Goal: Task Accomplishment & Management: Manage account settings

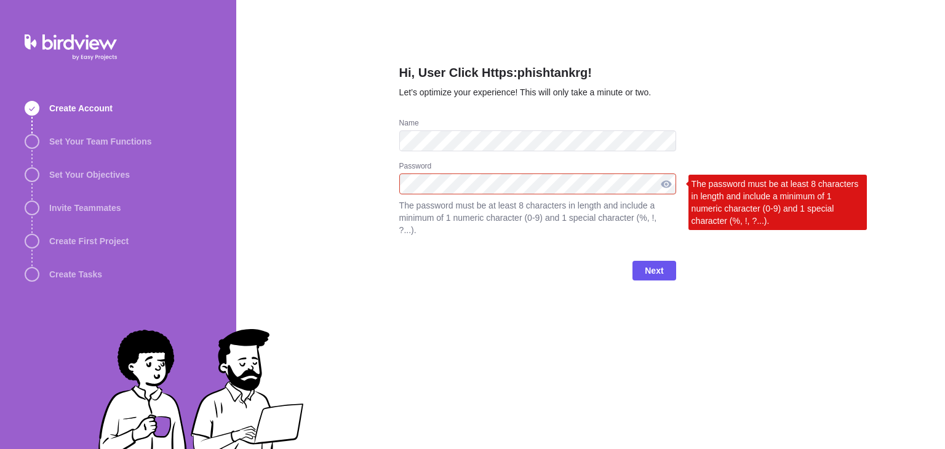
click at [668, 181] on div at bounding box center [666, 183] width 20 height 21
click at [667, 189] on div at bounding box center [666, 183] width 20 height 21
click at [544, 354] on div "Hi, User Click Https:phishtankrg! Let’s optimize your experience! This will onl…" at bounding box center [537, 224] width 277 height 449
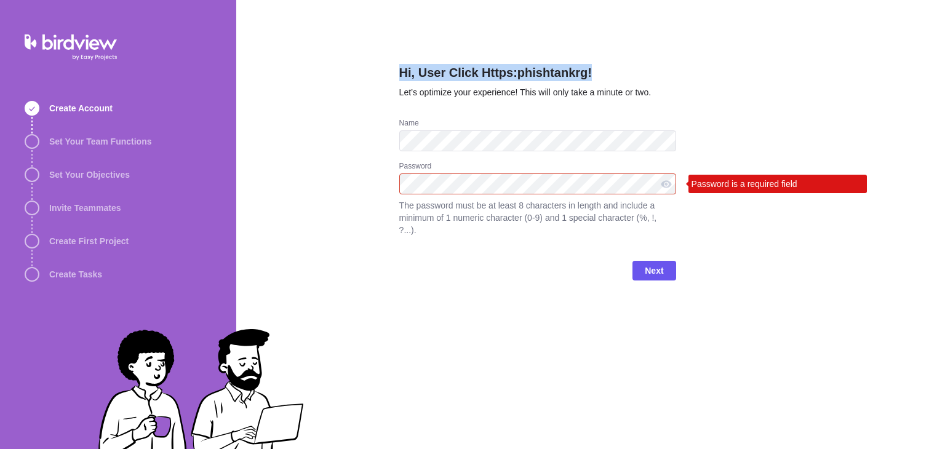
drag, startPoint x: 582, startPoint y: 68, endPoint x: 391, endPoint y: 60, distance: 190.9
click at [391, 60] on div "Hi, User Click Https:phishtankrg! Let’s optimize your experience! This will onl…" at bounding box center [590, 224] width 709 height 449
copy h2 "Hi, User Click Https:phishtankrg!"
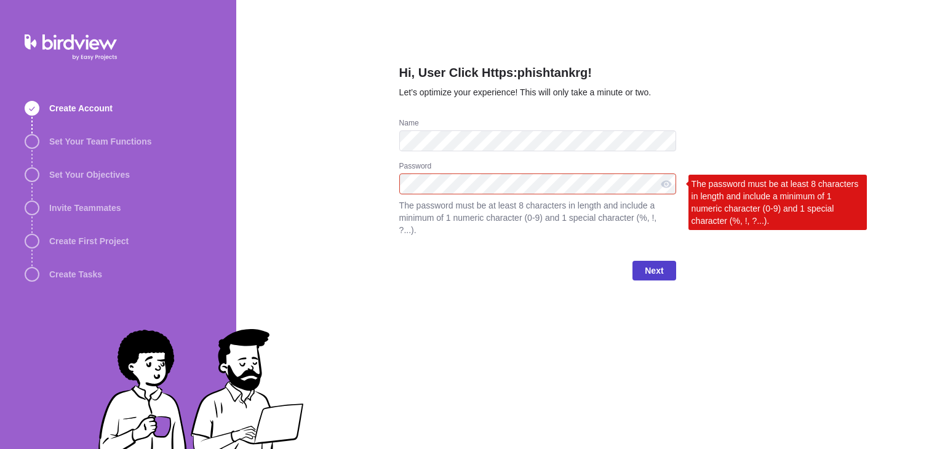
click at [666, 261] on span "Next" at bounding box center [653, 271] width 43 height 20
click at [369, 182] on div "Hi, User Click Https:phishtankrg! Let’s optimize your experience! This will onl…" at bounding box center [590, 224] width 709 height 449
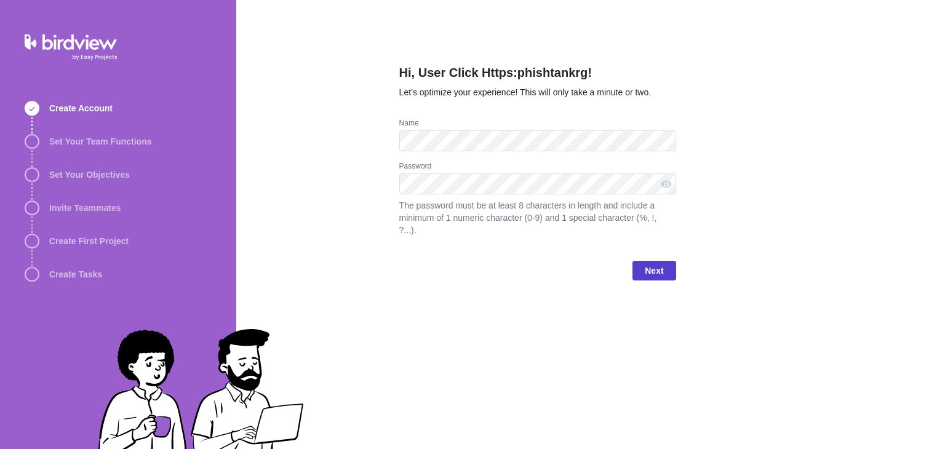
click at [663, 263] on span "Next" at bounding box center [654, 270] width 18 height 15
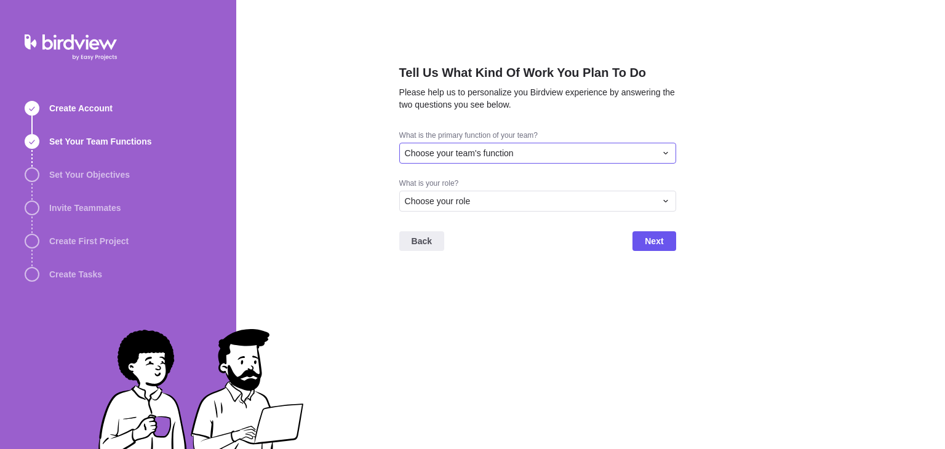
click at [609, 143] on div "Choose your team's function" at bounding box center [537, 153] width 277 height 21
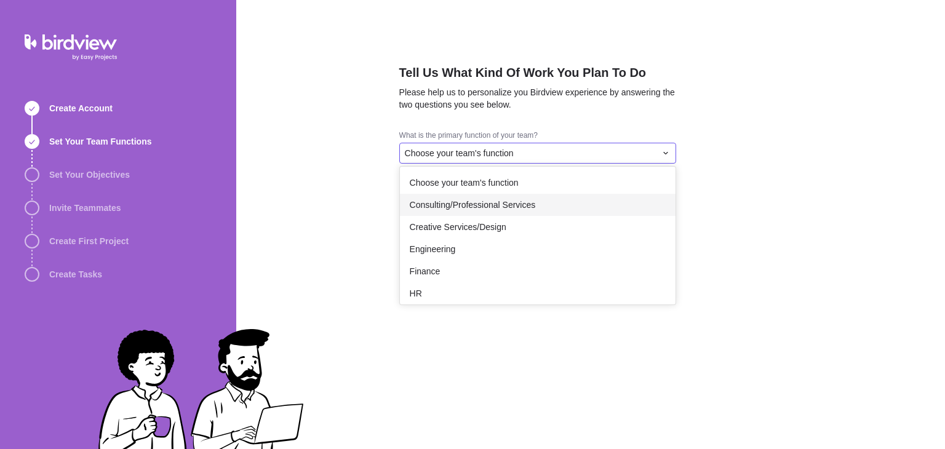
click at [546, 207] on div "Consulting/Professional Services" at bounding box center [538, 205] width 276 height 22
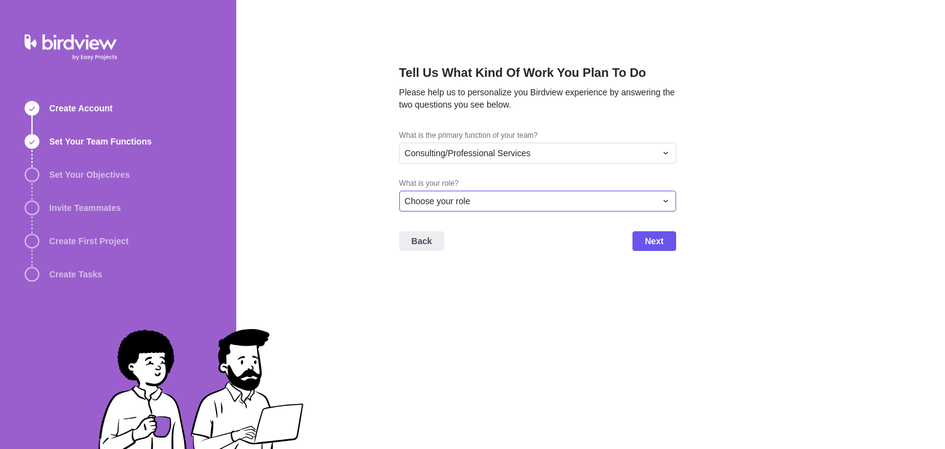
click at [579, 205] on div "Choose your role" at bounding box center [530, 201] width 251 height 12
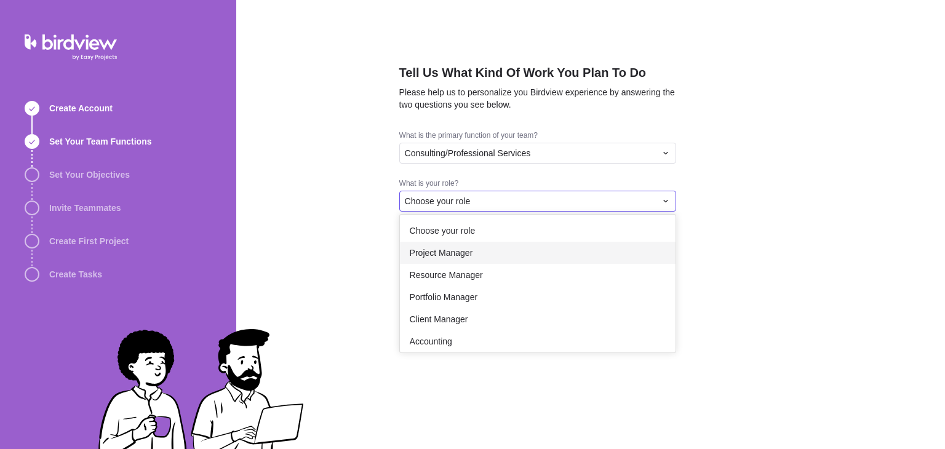
click at [525, 245] on div "Project Manager" at bounding box center [538, 253] width 276 height 22
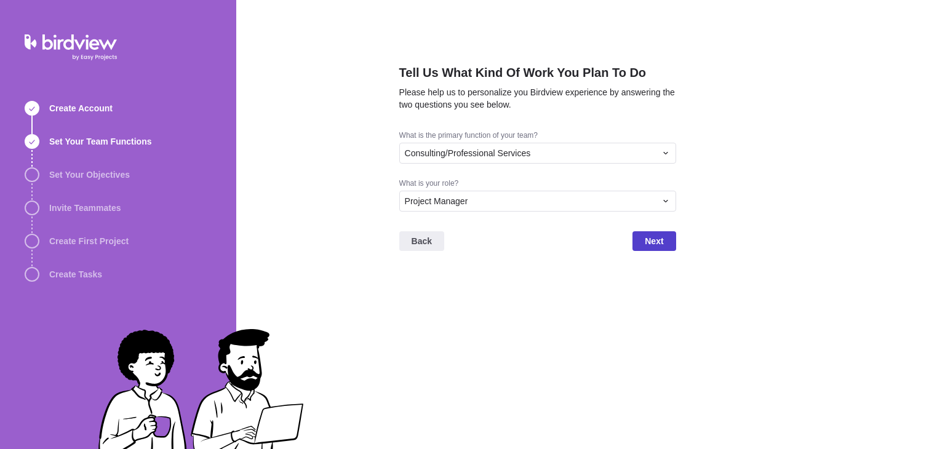
click at [635, 236] on span "Next" at bounding box center [653, 241] width 43 height 20
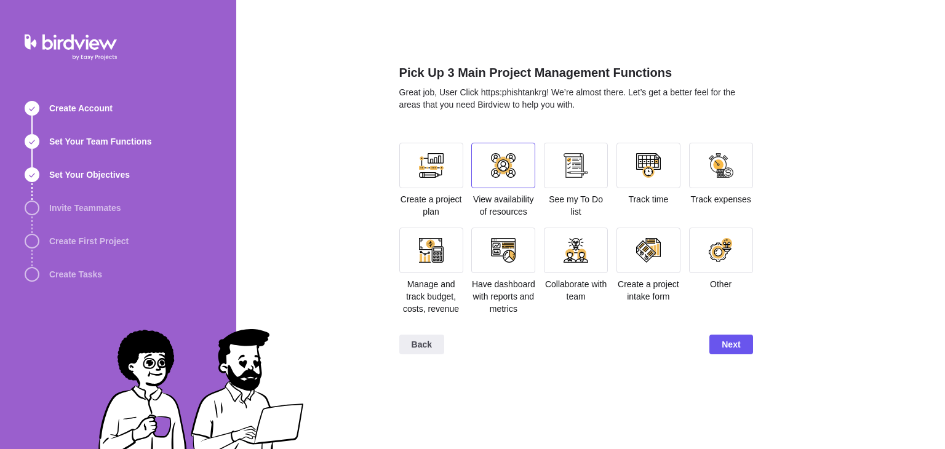
click at [495, 181] on div at bounding box center [503, 166] width 64 height 46
click at [423, 178] on div at bounding box center [431, 166] width 64 height 46
click at [431, 276] on div "Manage and track budget, costs, revenue" at bounding box center [431, 271] width 64 height 87
click at [437, 253] on div at bounding box center [431, 250] width 25 height 25
click at [485, 265] on div at bounding box center [503, 251] width 64 height 46
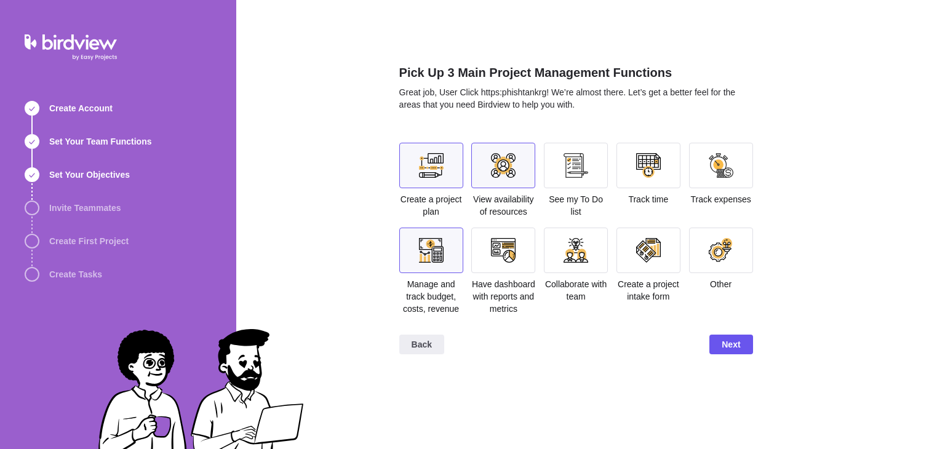
click at [504, 265] on div at bounding box center [503, 251] width 64 height 46
click at [726, 345] on span "Next" at bounding box center [731, 344] width 18 height 15
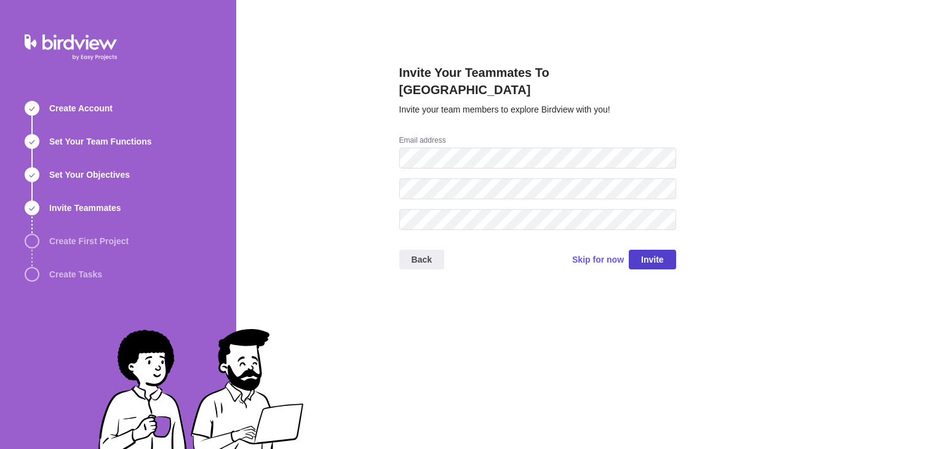
click at [647, 252] on span "Invite" at bounding box center [652, 259] width 23 height 15
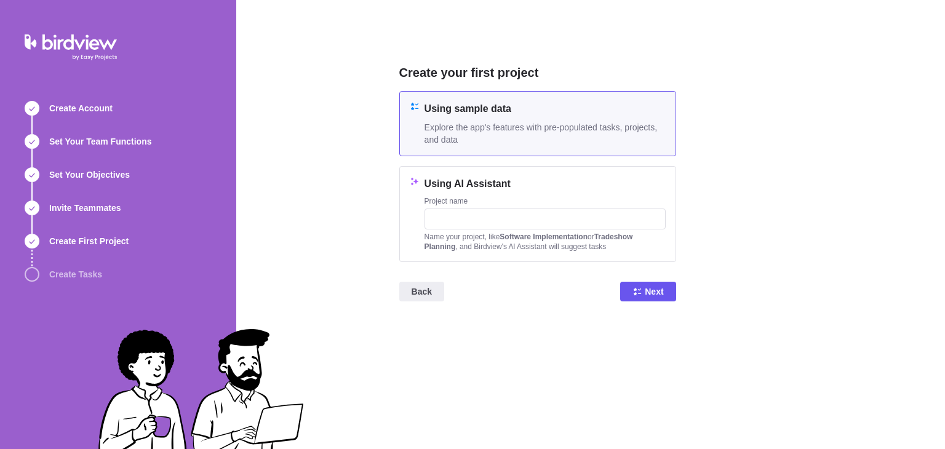
click at [567, 137] on span "Explore the app's features with pre-populated tasks, projects, and data" at bounding box center [544, 133] width 241 height 25
click at [647, 297] on span "Next" at bounding box center [654, 291] width 18 height 15
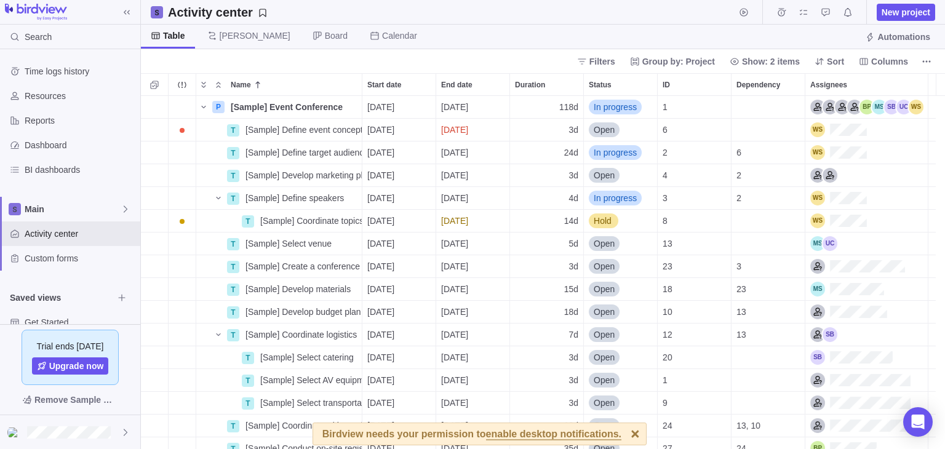
click at [624, 427] on div at bounding box center [635, 434] width 22 height 22
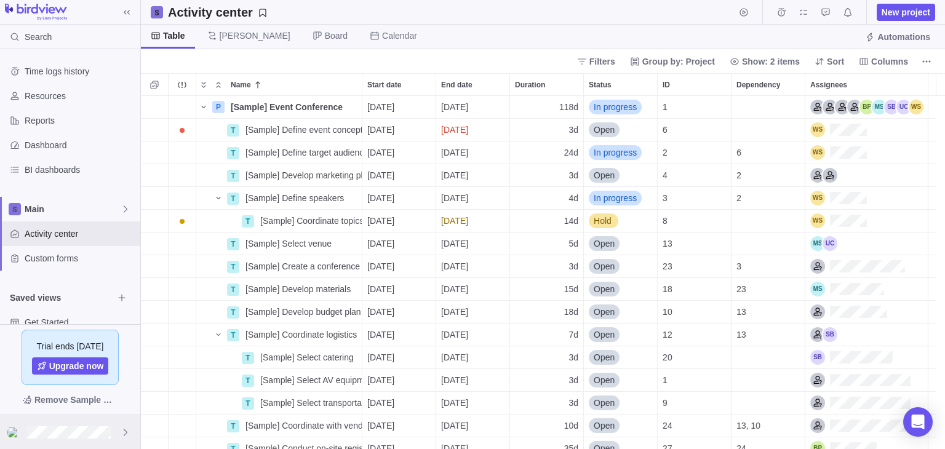
click at [123, 433] on icon at bounding box center [126, 433] width 10 height 10
click at [15, 429] on img at bounding box center [14, 433] width 15 height 10
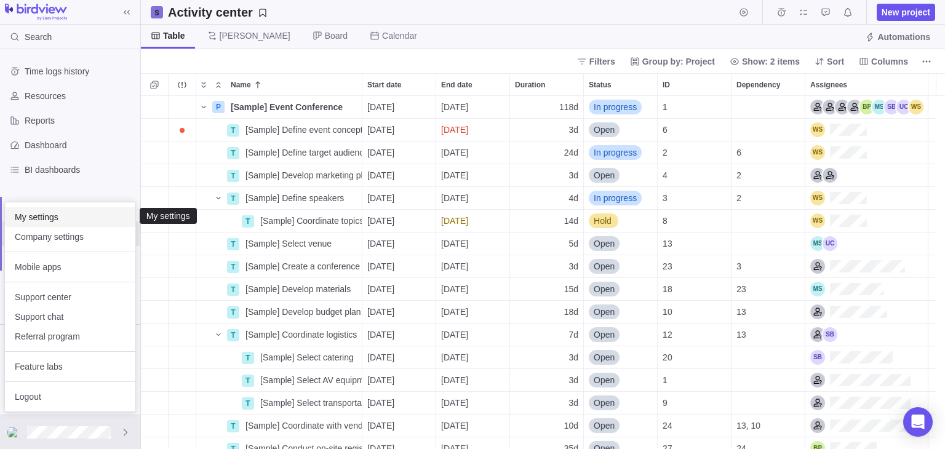
click at [50, 221] on span "My settings" at bounding box center [70, 217] width 111 height 12
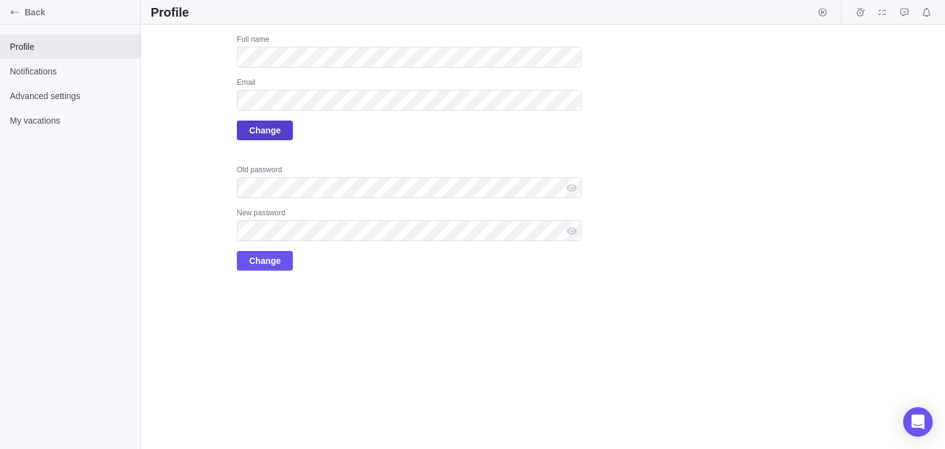
click at [279, 129] on span "Change" at bounding box center [265, 131] width 56 height 20
click at [268, 135] on span "Change" at bounding box center [264, 130] width 31 height 15
click at [261, 131] on span "Change" at bounding box center [264, 130] width 31 height 15
click at [32, 43] on span "Profile" at bounding box center [70, 47] width 121 height 12
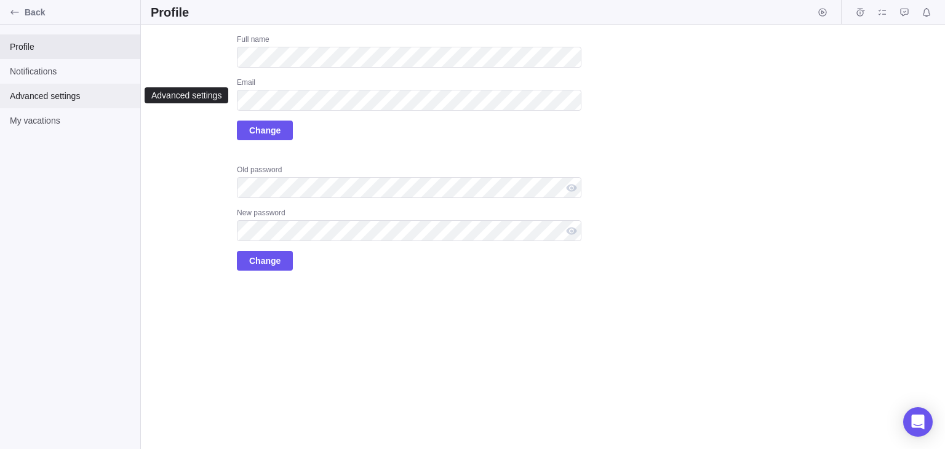
click at [51, 85] on div "Advanced settings" at bounding box center [70, 96] width 140 height 25
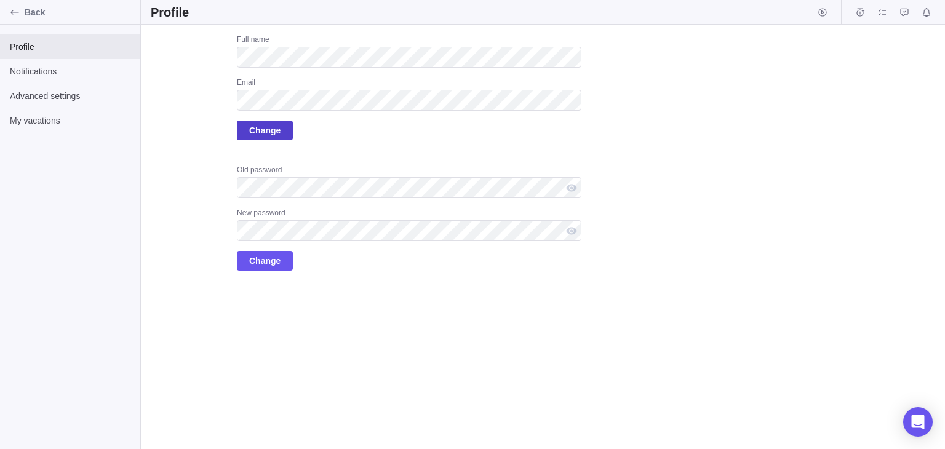
click at [261, 131] on span "Change" at bounding box center [264, 130] width 31 height 15
click at [17, 14] on icon "Back" at bounding box center [15, 12] width 10 height 10
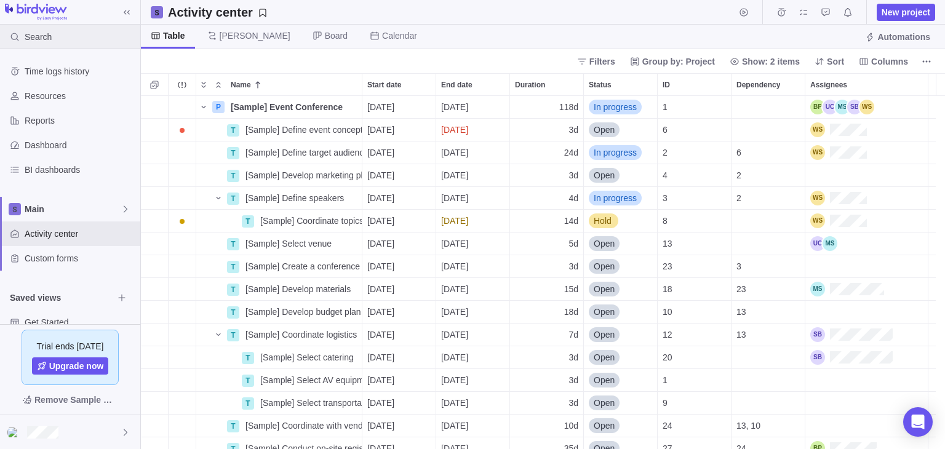
scroll to position [343, 795]
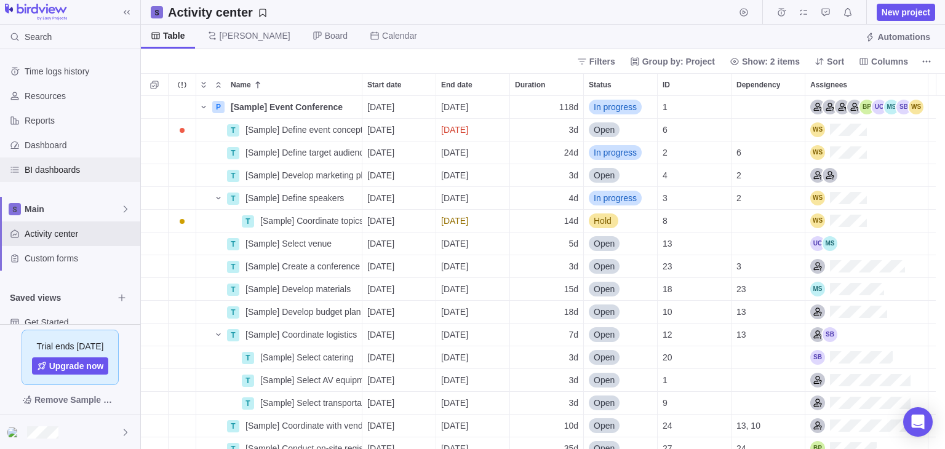
click at [62, 165] on span "BI dashboards" at bounding box center [80, 170] width 111 height 12
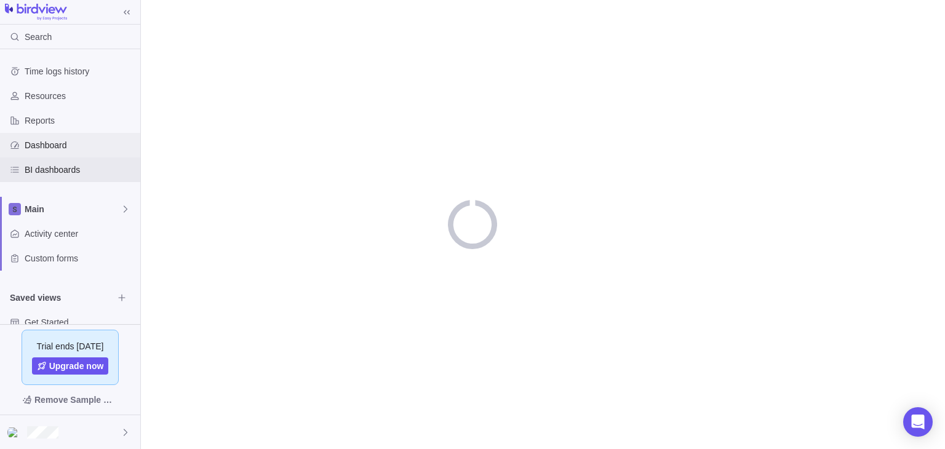
click at [57, 146] on span "Dashboard" at bounding box center [80, 145] width 111 height 12
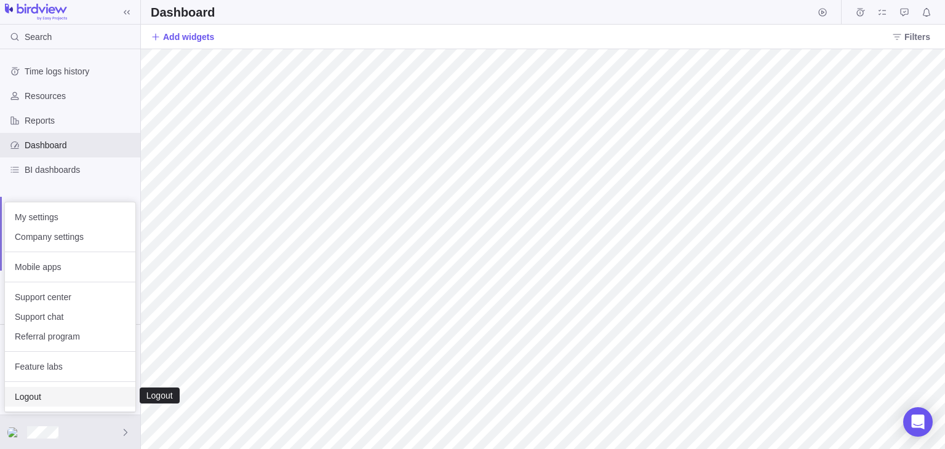
click at [57, 399] on span "Logout" at bounding box center [70, 397] width 111 height 12
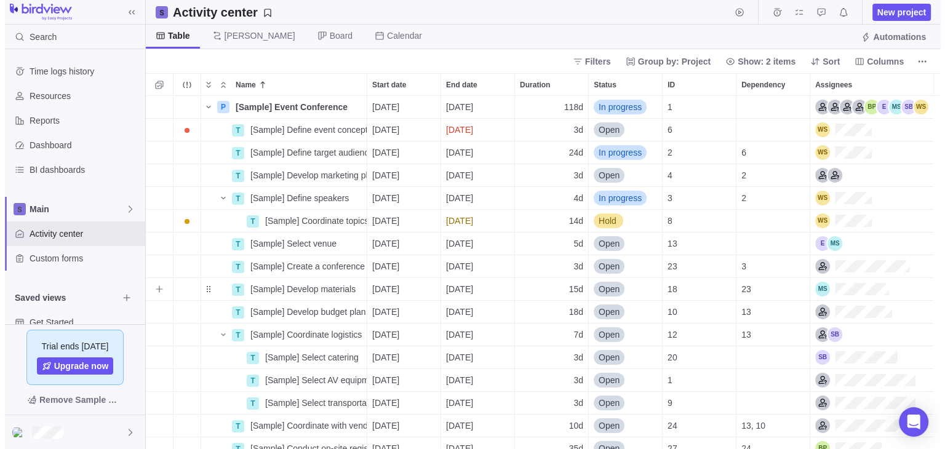
scroll to position [343, 795]
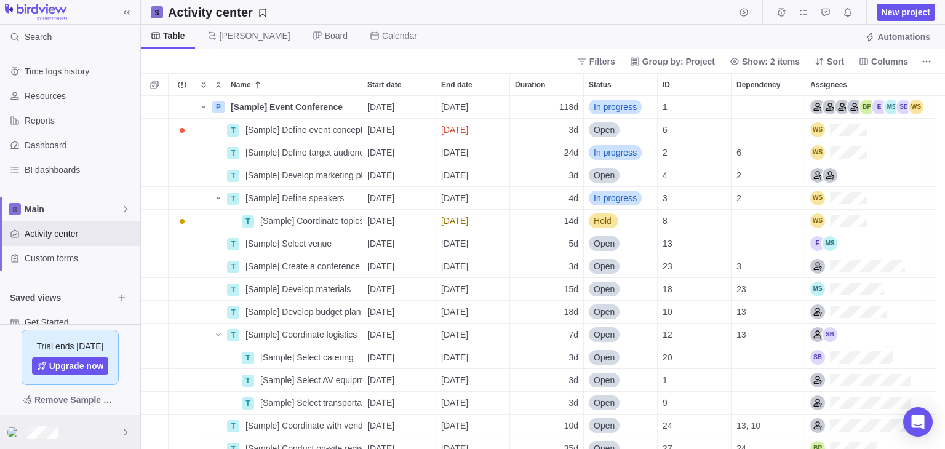
click at [111, 431] on div at bounding box center [70, 432] width 140 height 34
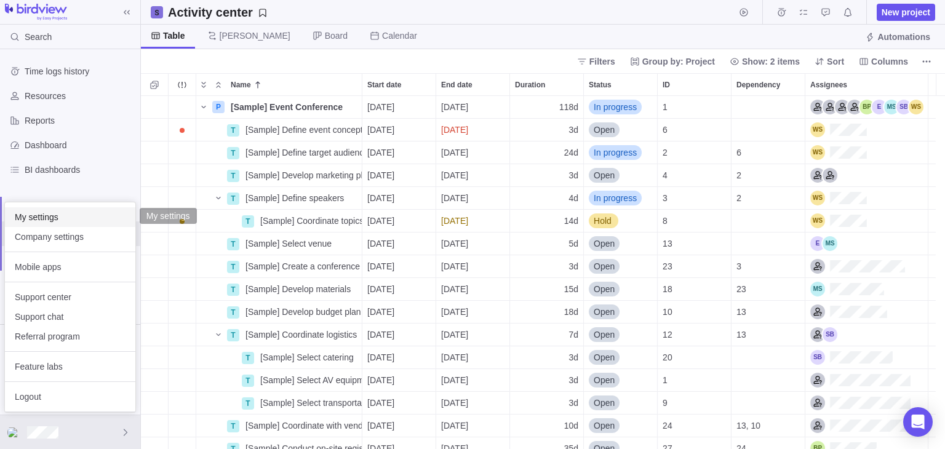
click at [62, 224] on div "My settings" at bounding box center [70, 217] width 130 height 20
